Goal: Task Accomplishment & Management: Complete application form

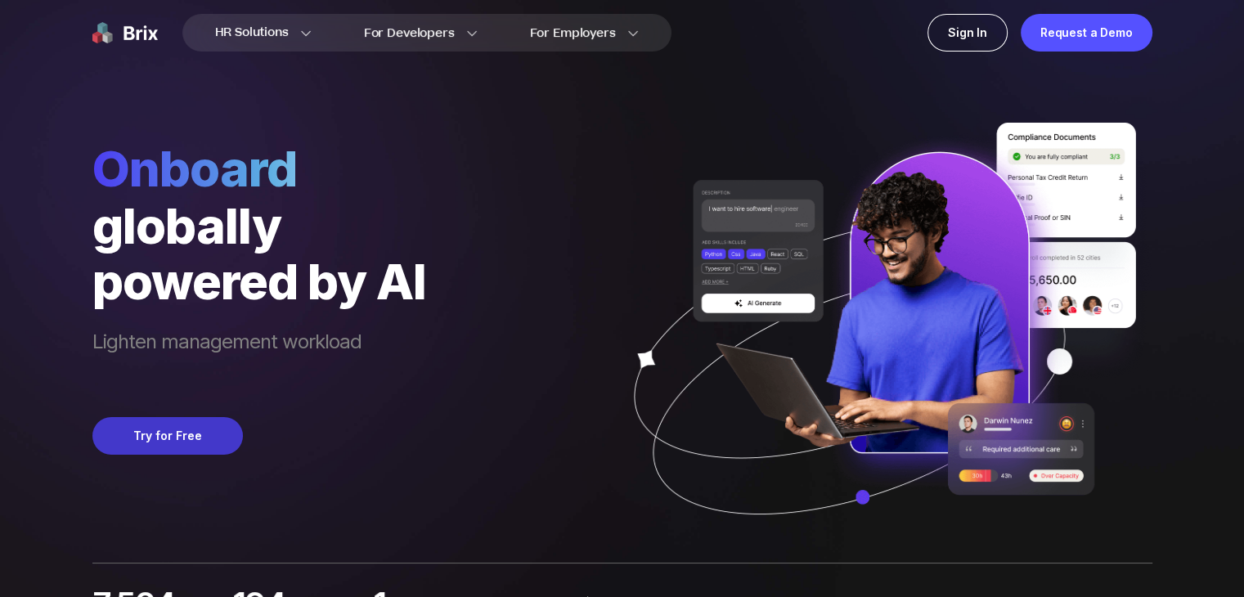
click at [184, 438] on button "Try for Free" at bounding box center [167, 436] width 150 height 38
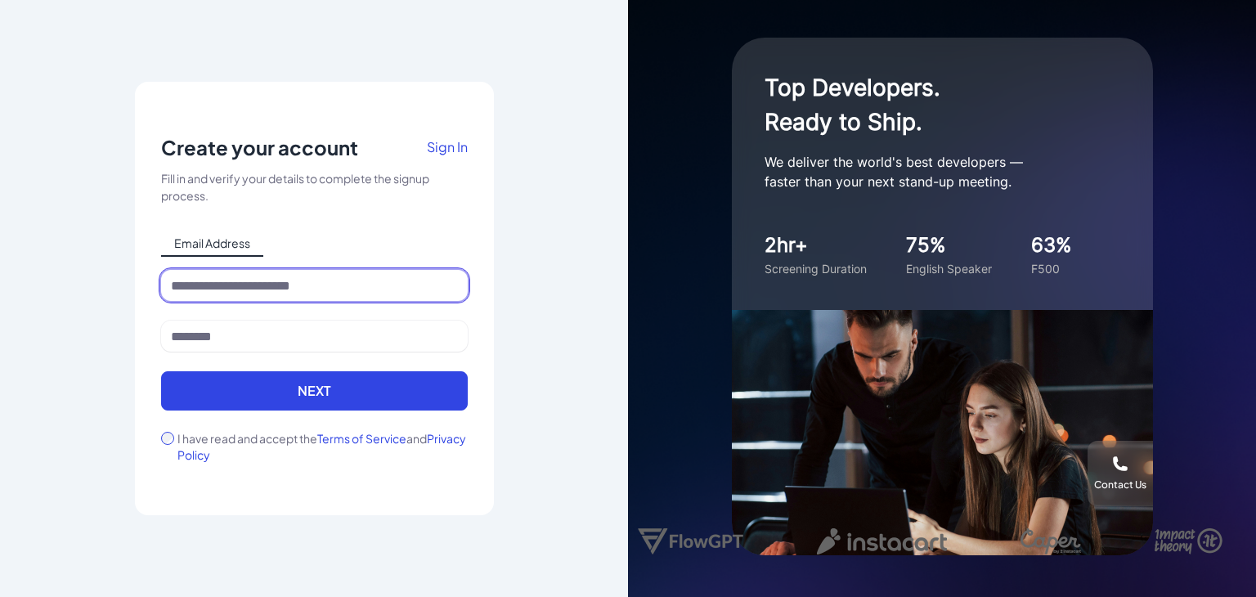
click at [281, 288] on input at bounding box center [314, 285] width 307 height 31
click at [270, 292] on input at bounding box center [314, 285] width 307 height 31
type input "**********"
click at [161, 371] on button "Next" at bounding box center [314, 390] width 307 height 39
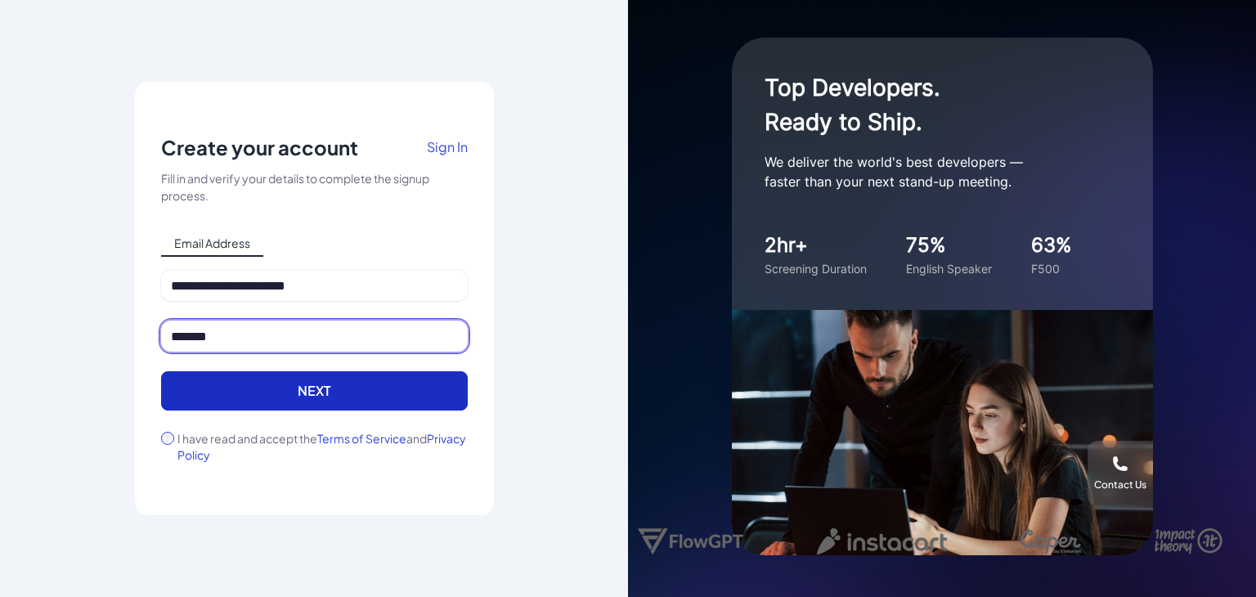
type input "*******"
click at [348, 387] on button "Next" at bounding box center [314, 390] width 307 height 39
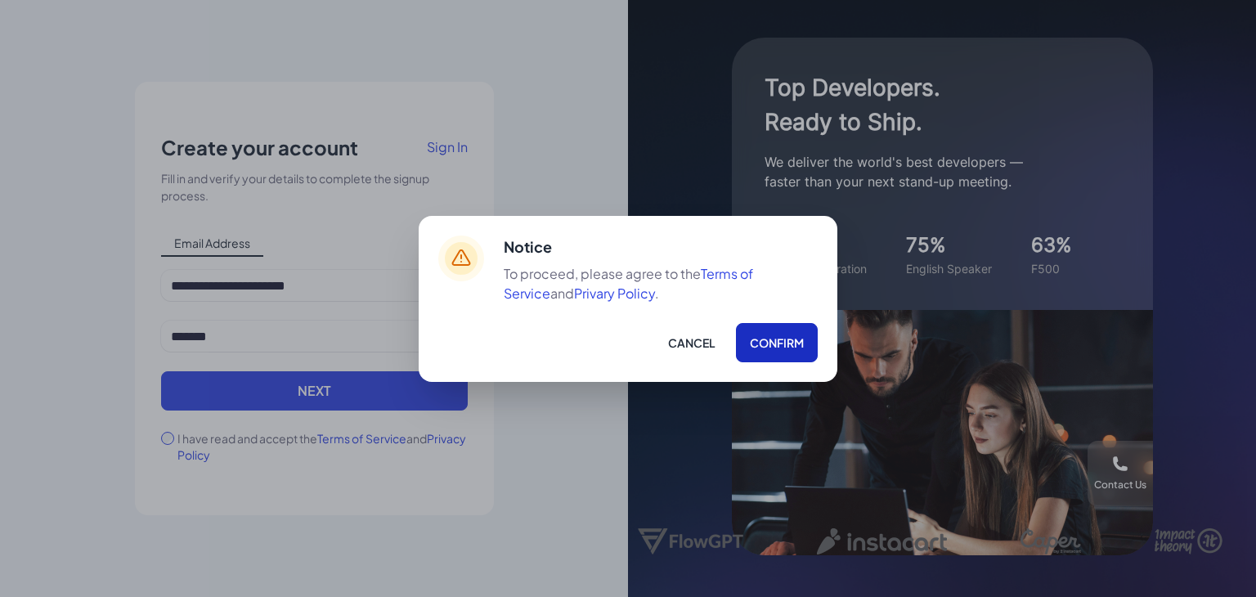
click at [779, 343] on button "Confirm" at bounding box center [777, 342] width 82 height 39
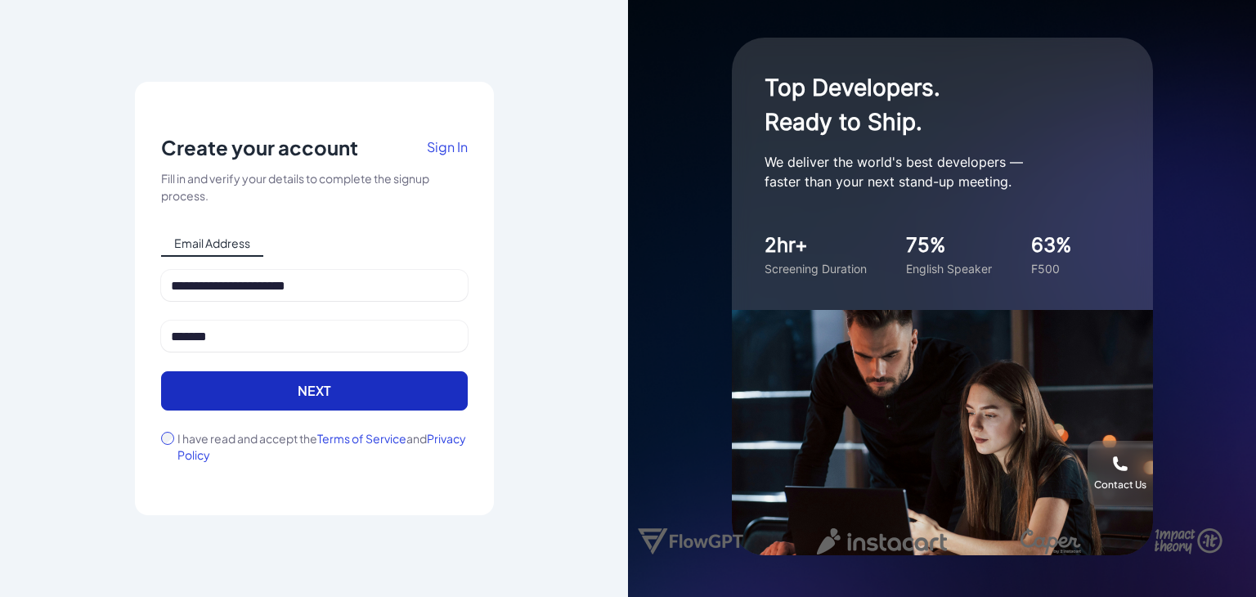
click at [348, 393] on button "Next" at bounding box center [314, 390] width 307 height 39
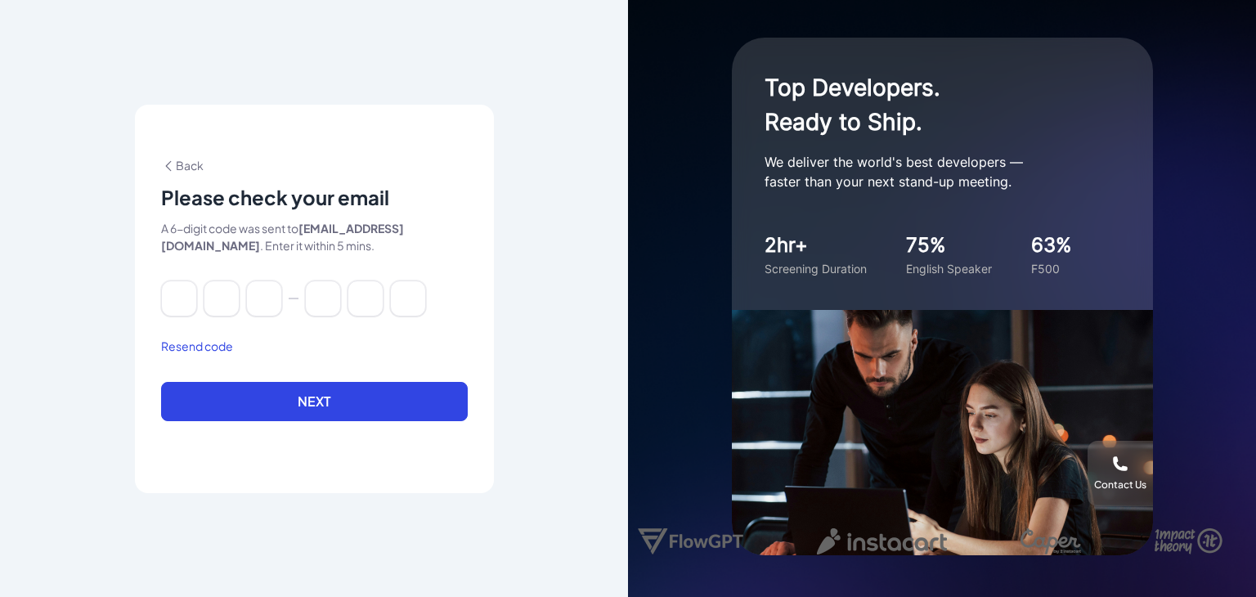
click at [202, 298] on div at bounding box center [314, 299] width 307 height 36
click at [182, 295] on input at bounding box center [179, 299] width 36 height 36
paste input "******"
type input "*"
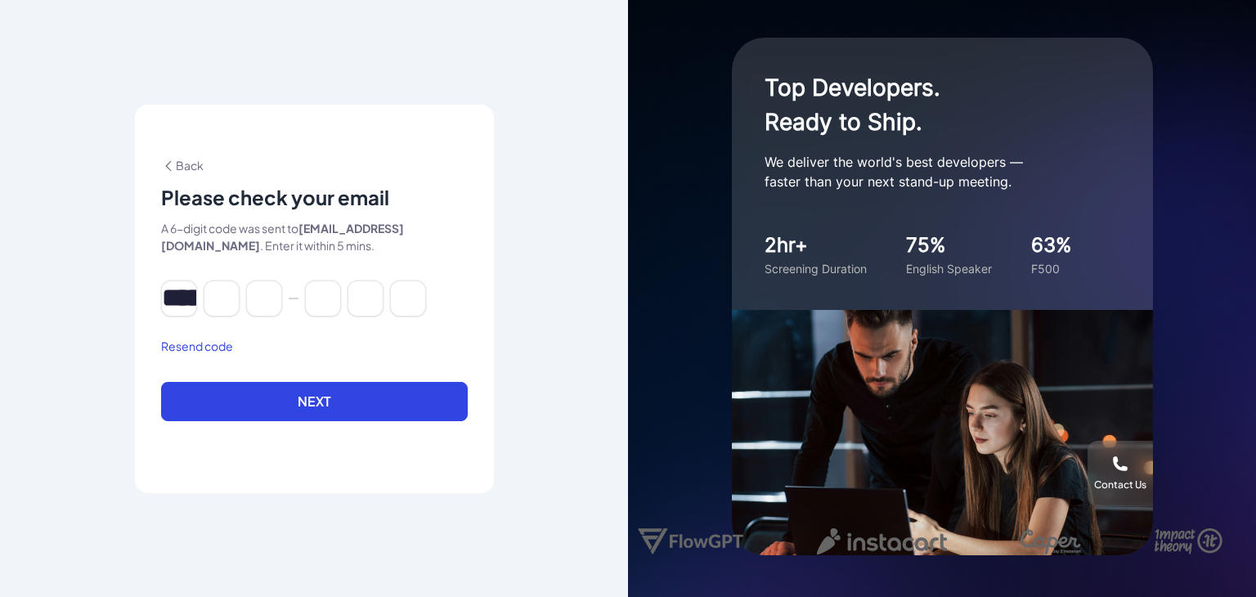
type input "*"
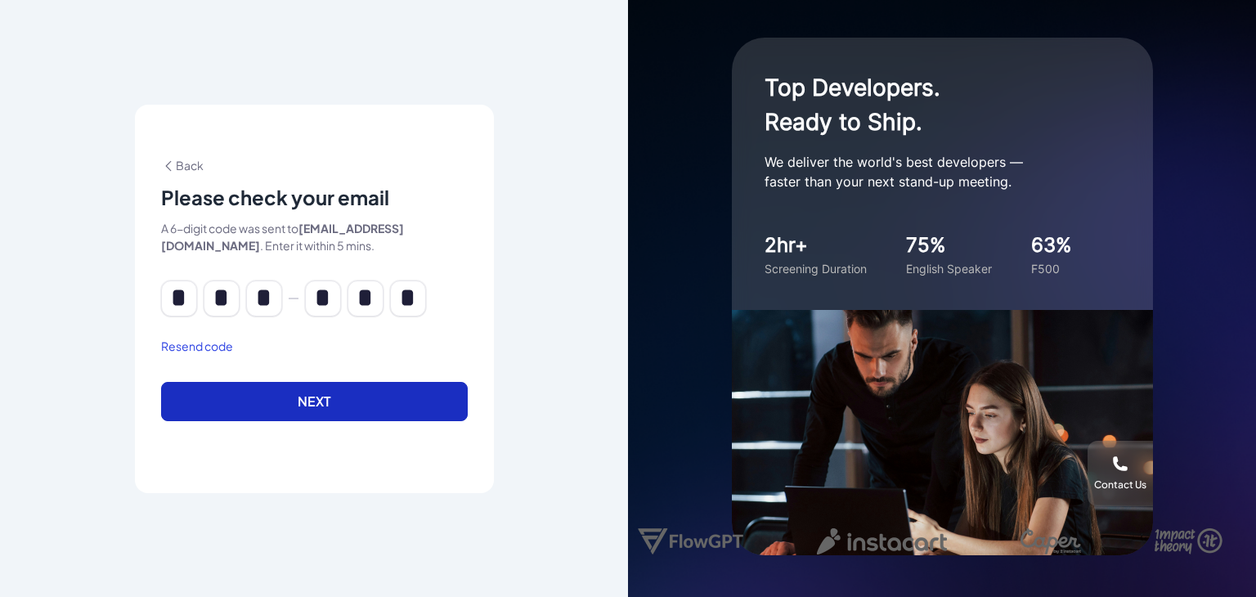
click at [281, 398] on button "Next" at bounding box center [314, 401] width 307 height 39
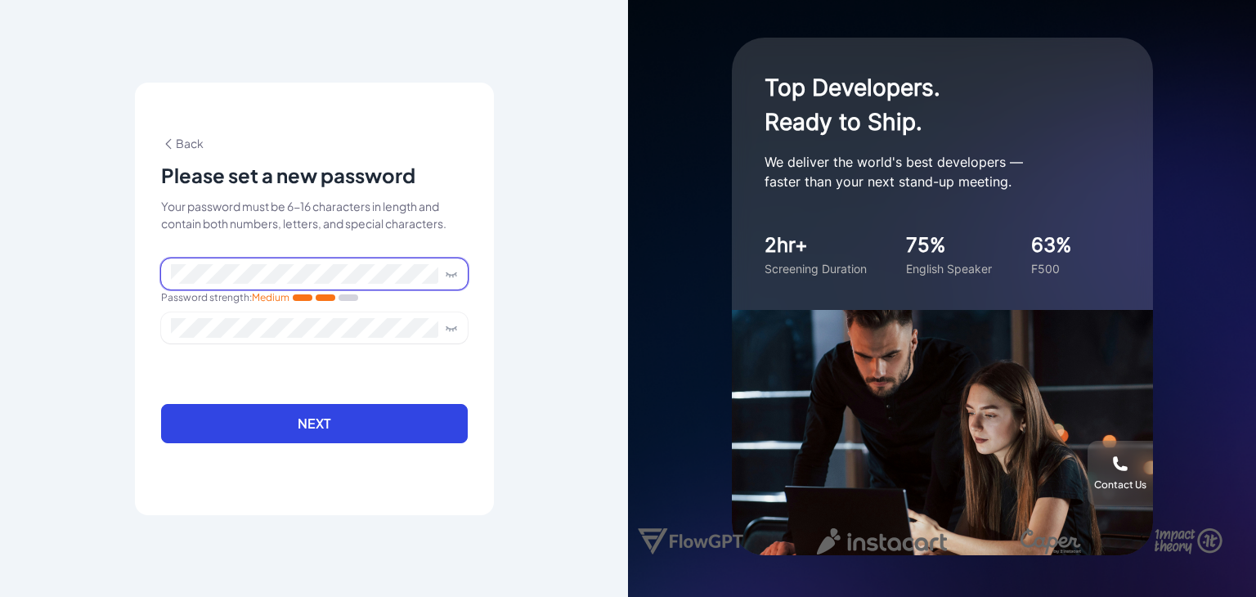
click at [452, 273] on icon at bounding box center [451, 273] width 13 height 13
click at [100, 270] on div "**********" at bounding box center [314, 298] width 628 height 597
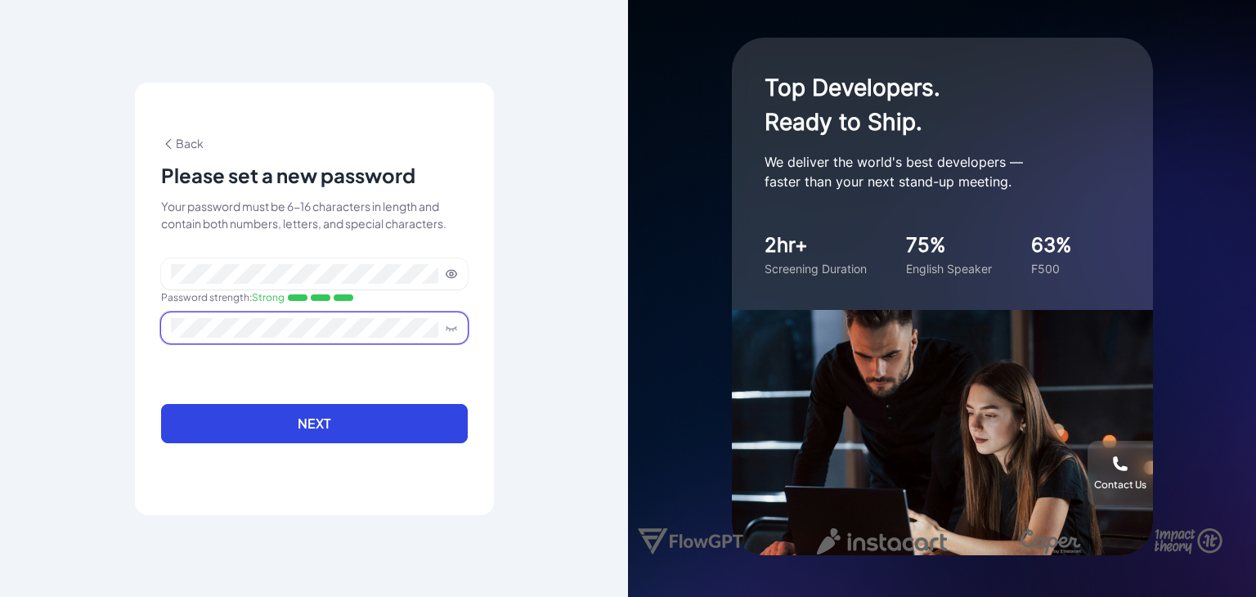
click at [226, 312] on span at bounding box center [314, 327] width 307 height 31
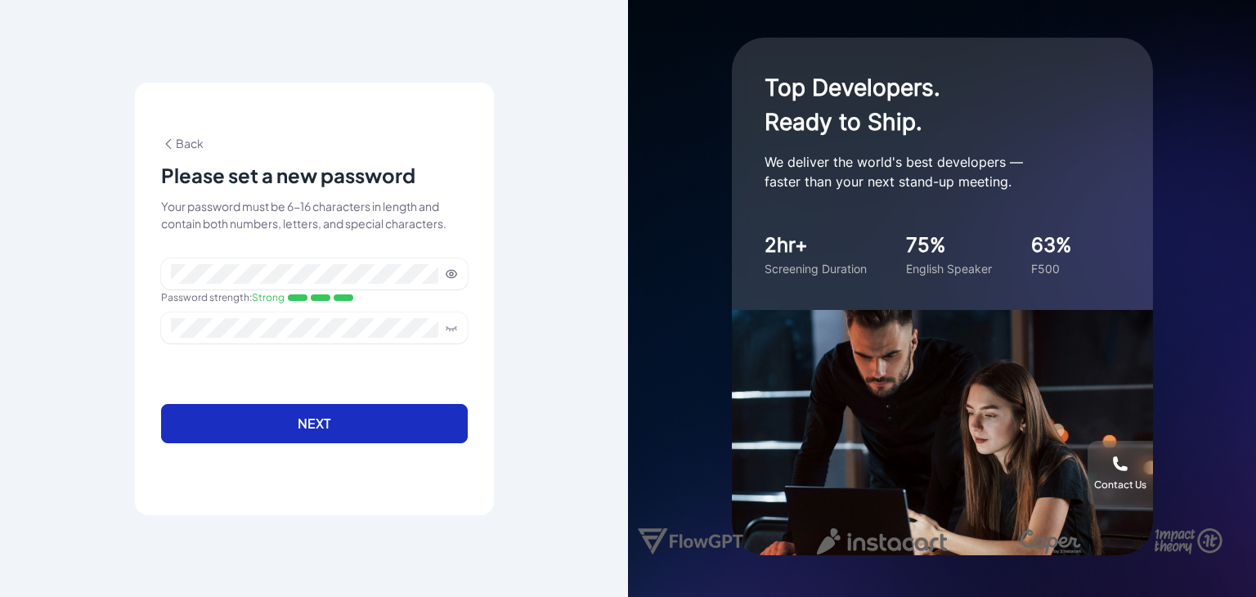
click at [315, 418] on button "Next" at bounding box center [314, 423] width 307 height 39
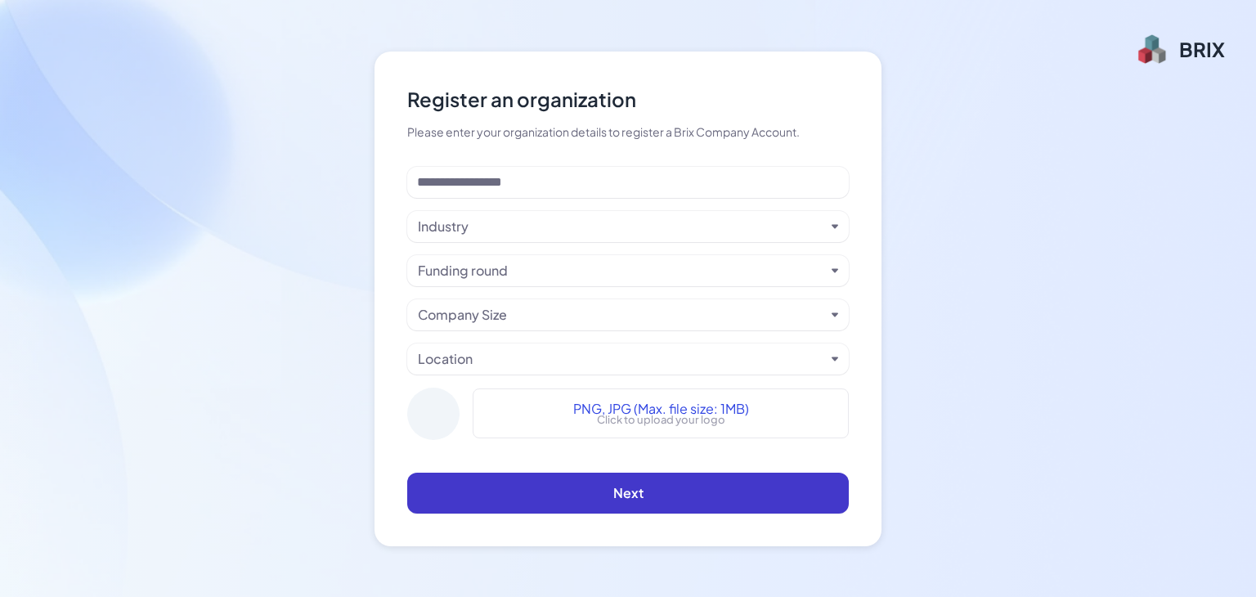
click at [633, 498] on span "Next" at bounding box center [628, 492] width 30 height 17
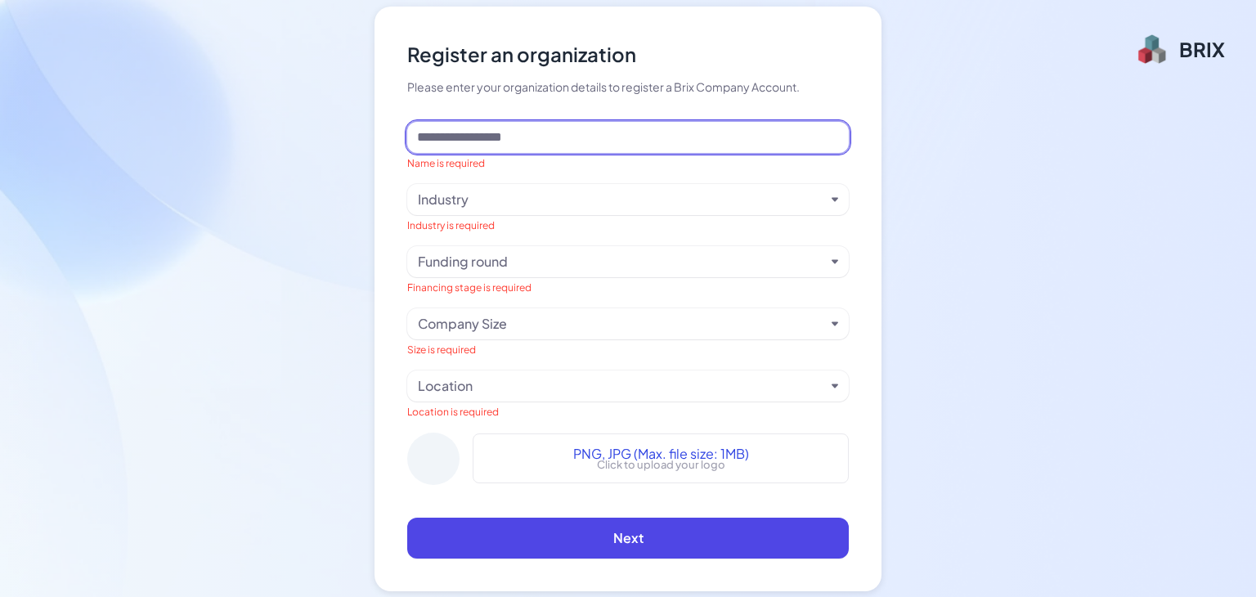
click at [520, 128] on input at bounding box center [628, 137] width 442 height 31
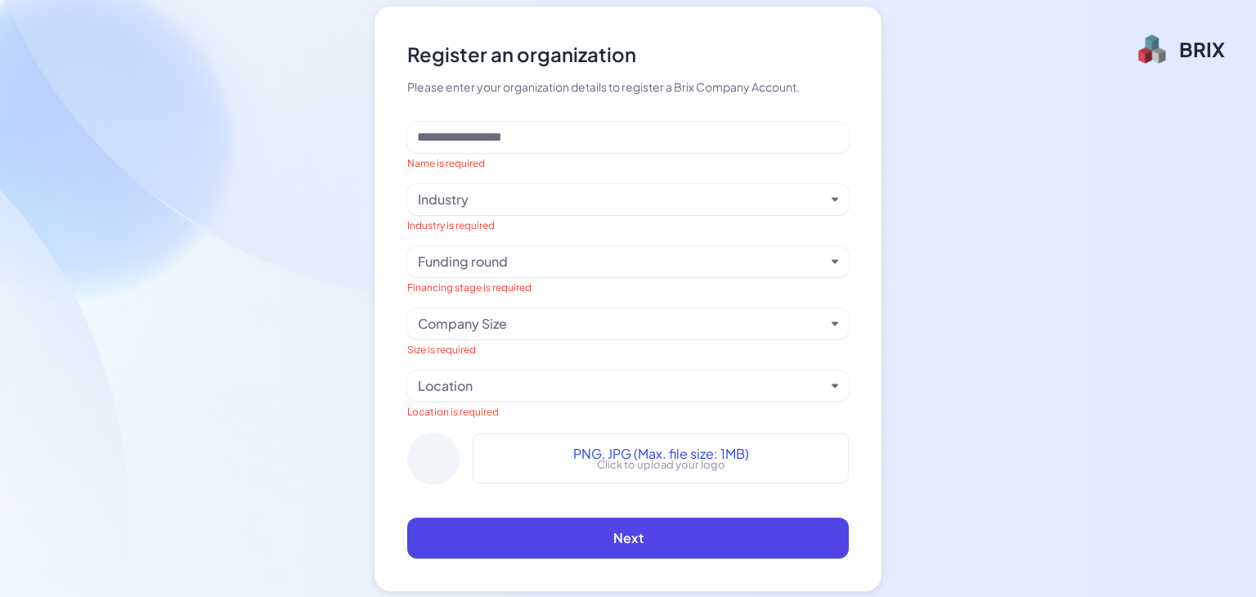
click at [487, 200] on div "Industry" at bounding box center [621, 200] width 407 height 20
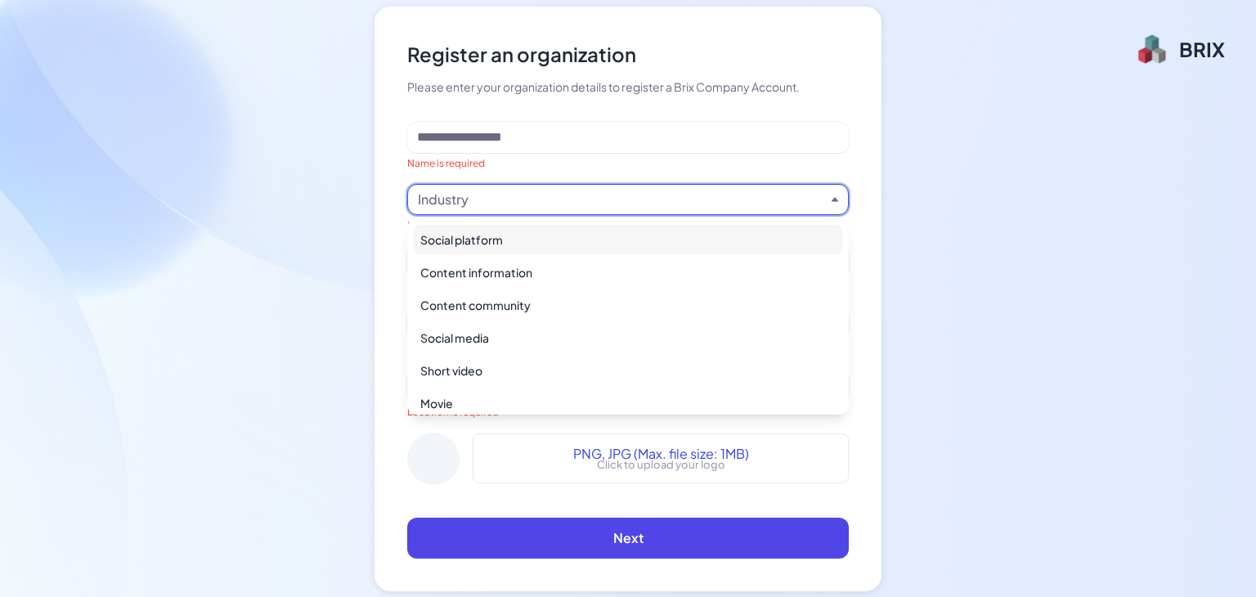
click at [487, 200] on div "Industry" at bounding box center [621, 200] width 407 height 20
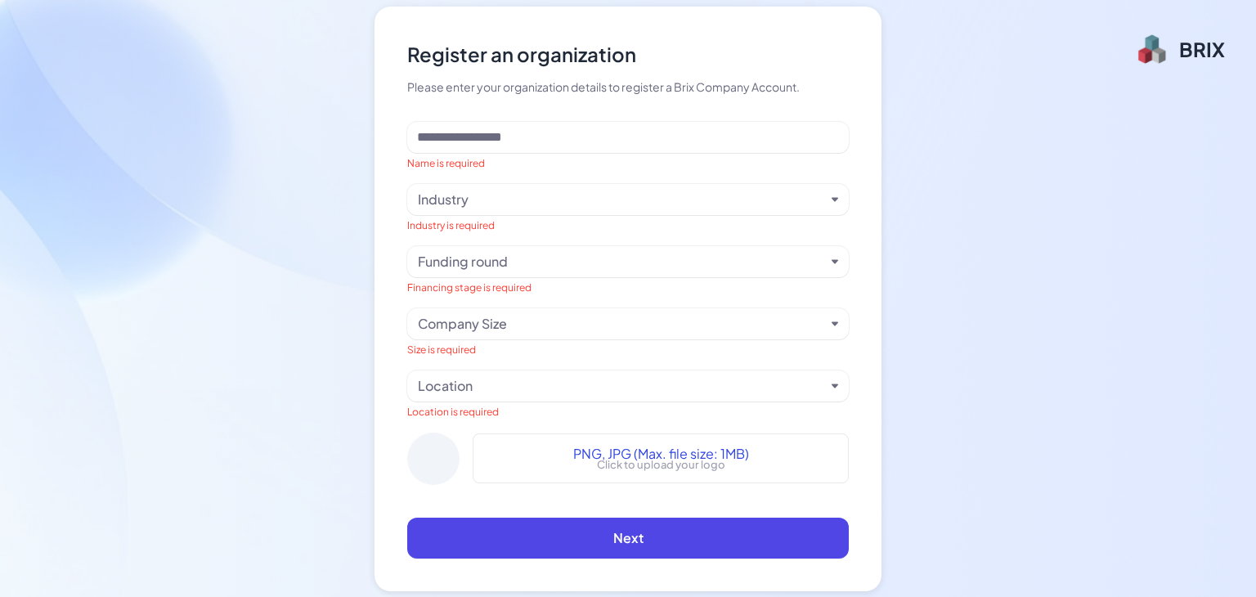
click at [216, 89] on div "Register an organization Please enter your organization details to register a B…" at bounding box center [628, 298] width 1256 height 597
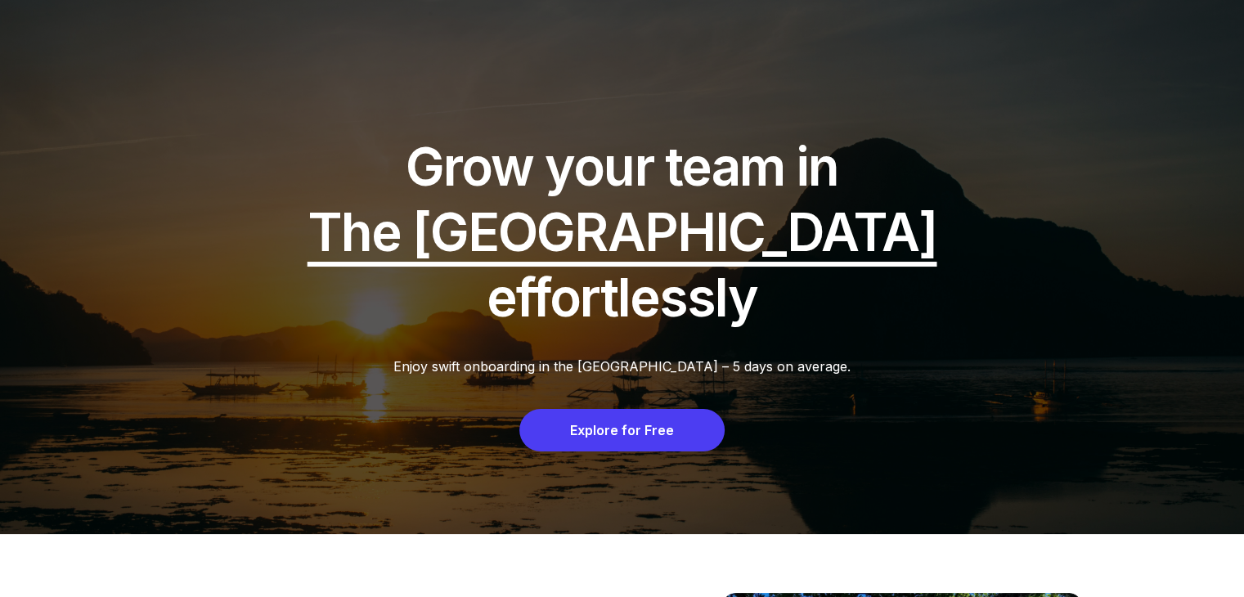
click at [612, 409] on div "Explore for Free" at bounding box center [621, 430] width 205 height 43
